Goal: Check status

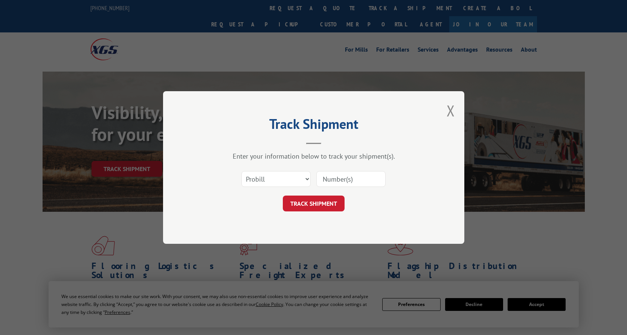
click at [307, 177] on select "Select category... Probill BOL PO" at bounding box center [276, 179] width 69 height 16
select select "bol"
click at [242, 171] on select "Select category... Probill BOL PO" at bounding box center [276, 179] width 69 height 16
paste input "3372681"
type input "3372681"
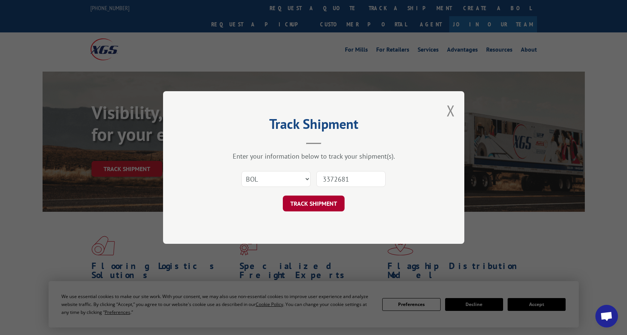
click at [316, 202] on button "TRACK SHIPMENT" at bounding box center [314, 204] width 62 height 16
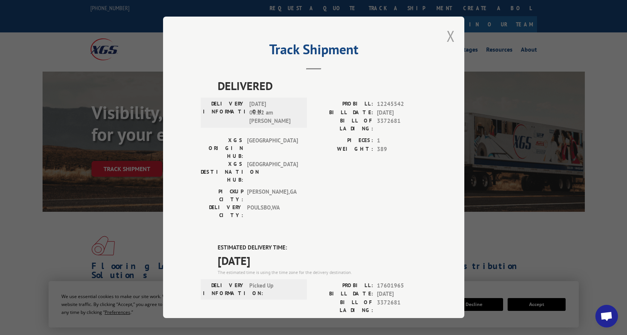
click at [447, 33] on button "Close modal" at bounding box center [451, 36] width 8 height 20
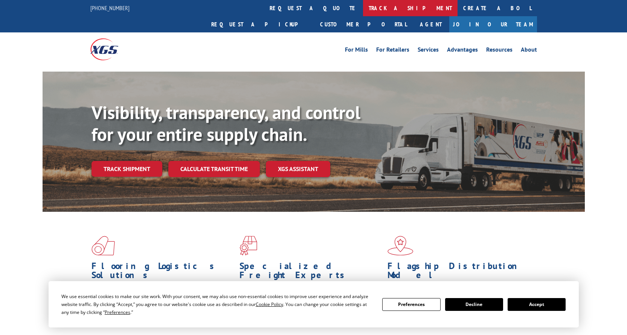
click at [363, 6] on link "track a shipment" at bounding box center [410, 8] width 95 height 16
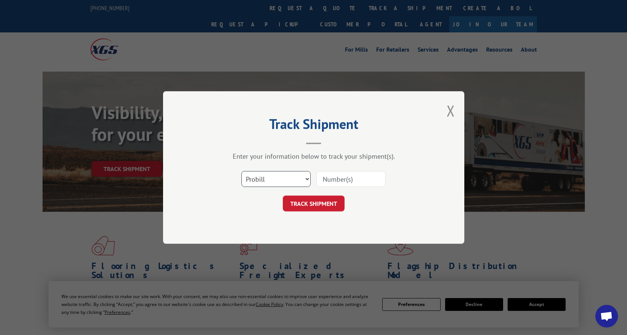
click at [300, 174] on select "Select category... Probill BOL PO" at bounding box center [276, 179] width 69 height 16
select select "bol"
click at [242, 171] on select "Select category... Probill BOL PO" at bounding box center [276, 179] width 69 height 16
click at [332, 179] on input at bounding box center [351, 179] width 69 height 16
type input "3376281"
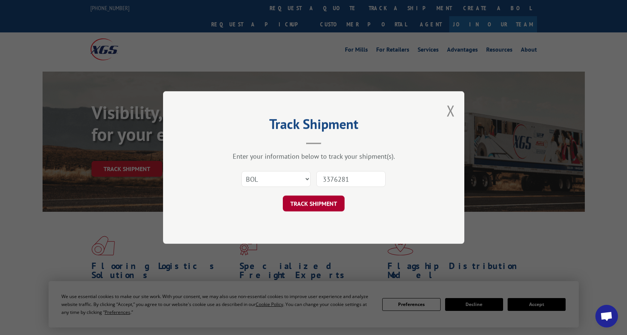
click at [317, 204] on button "TRACK SHIPMENT" at bounding box center [314, 204] width 62 height 16
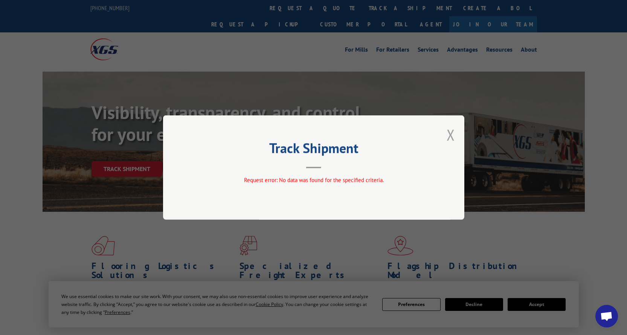
click at [451, 131] on button "Close modal" at bounding box center [451, 135] width 8 height 20
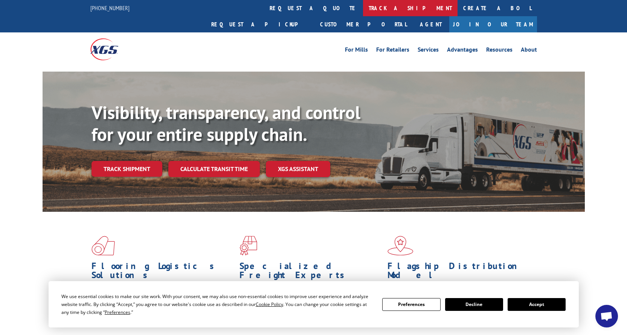
click at [363, 6] on link "track a shipment" at bounding box center [410, 8] width 95 height 16
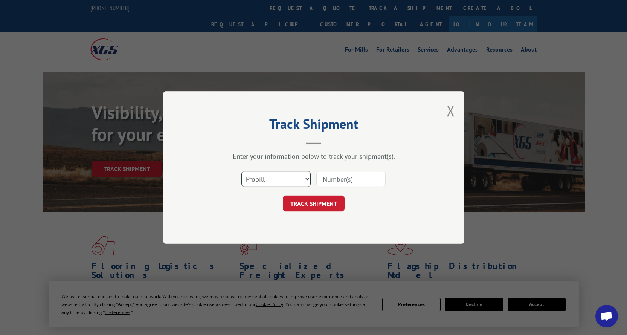
click at [304, 177] on select "Select category... Probill BOL PO" at bounding box center [276, 179] width 69 height 16
select select "bol"
click at [242, 171] on select "Select category... Probill BOL PO" at bounding box center [276, 179] width 69 height 16
click at [333, 179] on input at bounding box center [351, 179] width 69 height 16
type input "3372681"
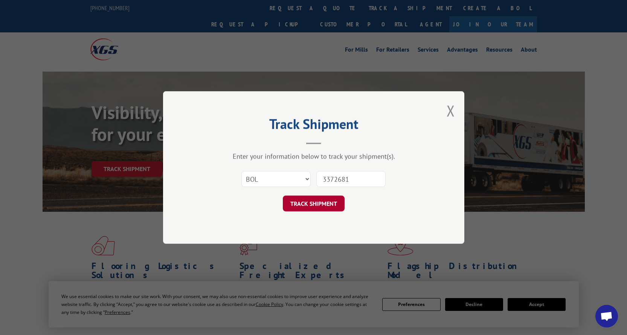
click at [308, 199] on button "TRACK SHIPMENT" at bounding box center [314, 204] width 62 height 16
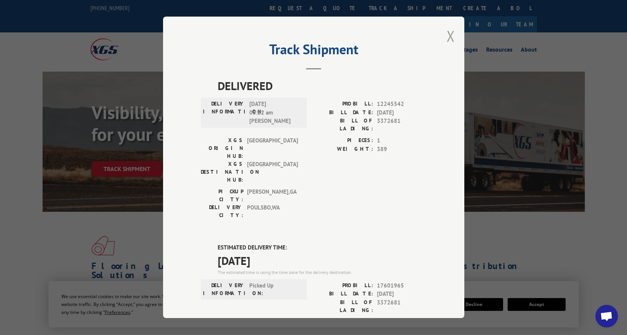
click at [448, 34] on button "Close modal" at bounding box center [451, 36] width 8 height 20
